Goal: Find specific page/section: Find specific page/section

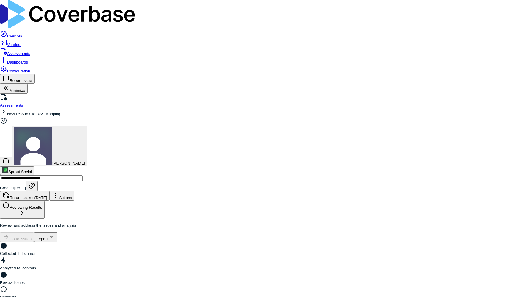
click at [21, 43] on span "Vendors" at bounding box center [14, 45] width 14 height 4
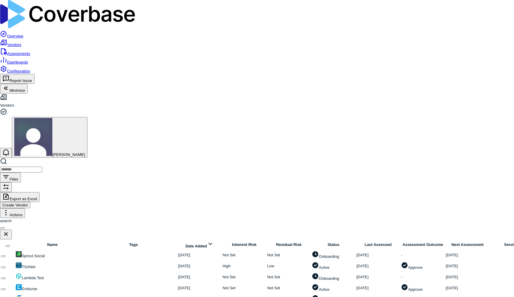
scroll to position [132, 0]
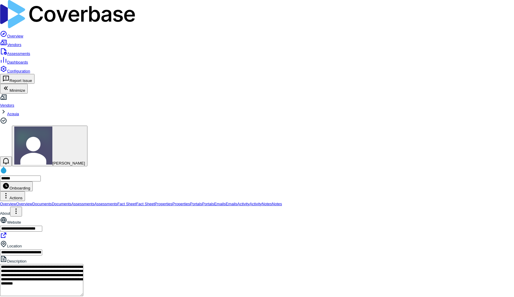
click at [94, 202] on span "Assessments" at bounding box center [82, 204] width 23 height 4
type textarea "*"
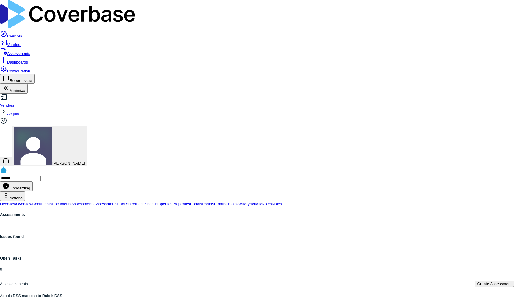
click at [52, 202] on span "Documents" at bounding box center [42, 204] width 20 height 4
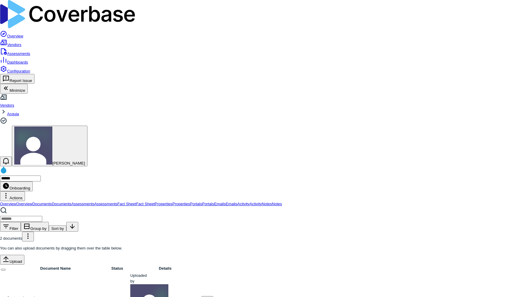
click at [94, 202] on span "Assessments" at bounding box center [82, 204] width 23 height 4
